Goal: Navigation & Orientation: Understand site structure

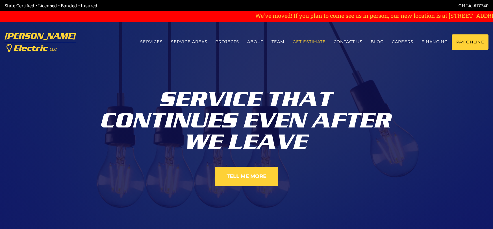
click at [317, 42] on link "Get estimate" at bounding box center [308, 41] width 41 height 15
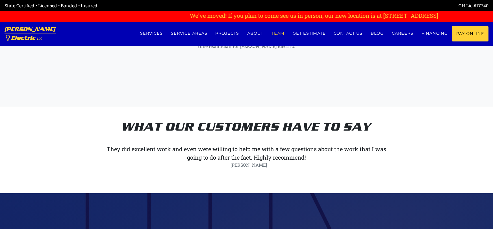
scroll to position [2703, 0]
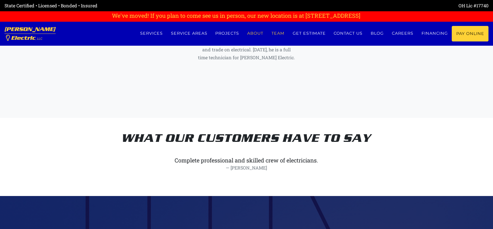
click at [256, 32] on link "About" at bounding box center [255, 33] width 24 height 15
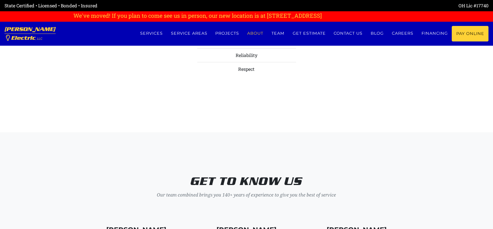
scroll to position [2214, 0]
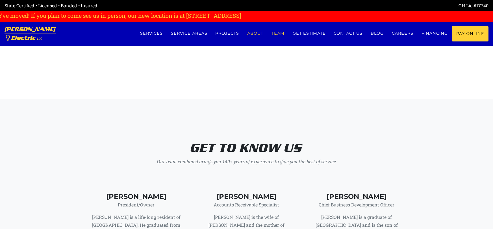
click at [279, 34] on link "Team" at bounding box center [278, 33] width 21 height 15
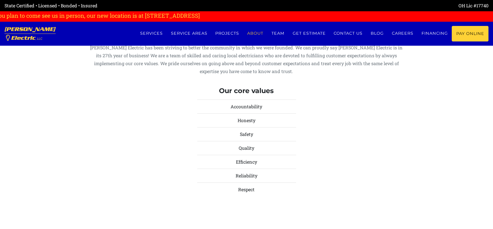
scroll to position [2001, 0]
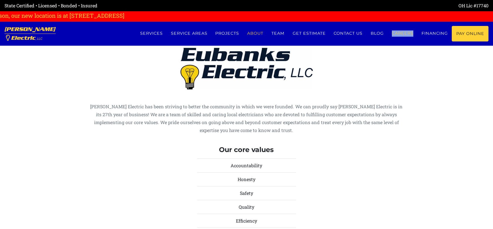
click at [399, 33] on link "Careers" at bounding box center [403, 33] width 30 height 15
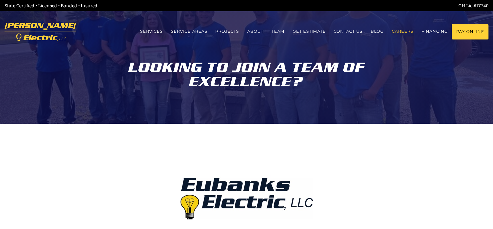
click at [404, 34] on link "Careers" at bounding box center [403, 31] width 30 height 15
click at [401, 32] on link "Careers" at bounding box center [403, 31] width 30 height 15
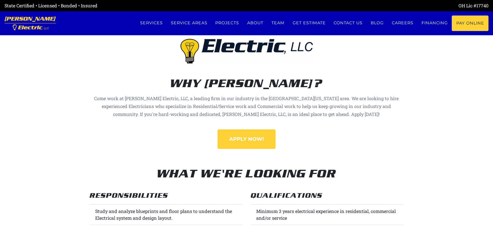
scroll to position [143, 0]
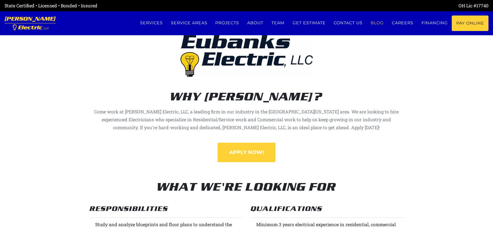
click at [377, 23] on link "Blog" at bounding box center [377, 23] width 21 height 15
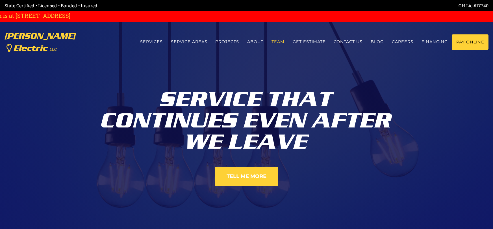
click at [279, 42] on link "Team" at bounding box center [278, 41] width 21 height 15
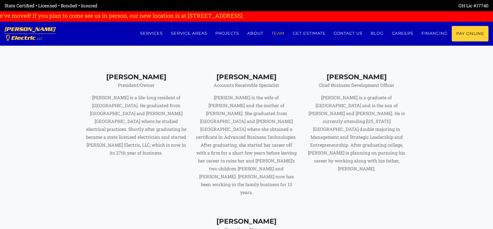
scroll to position [2325, 0]
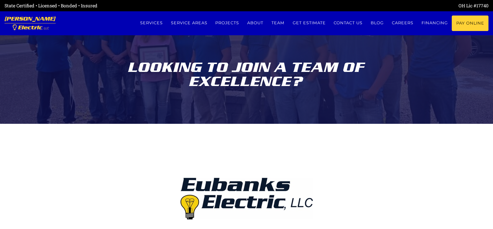
scroll to position [143, 0]
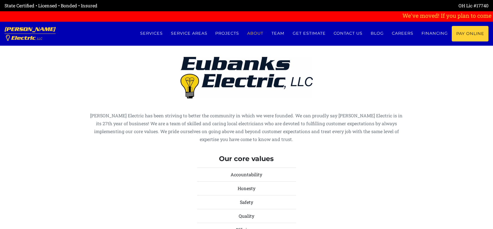
scroll to position [2001, 0]
